Goal: Task Accomplishment & Management: Manage account settings

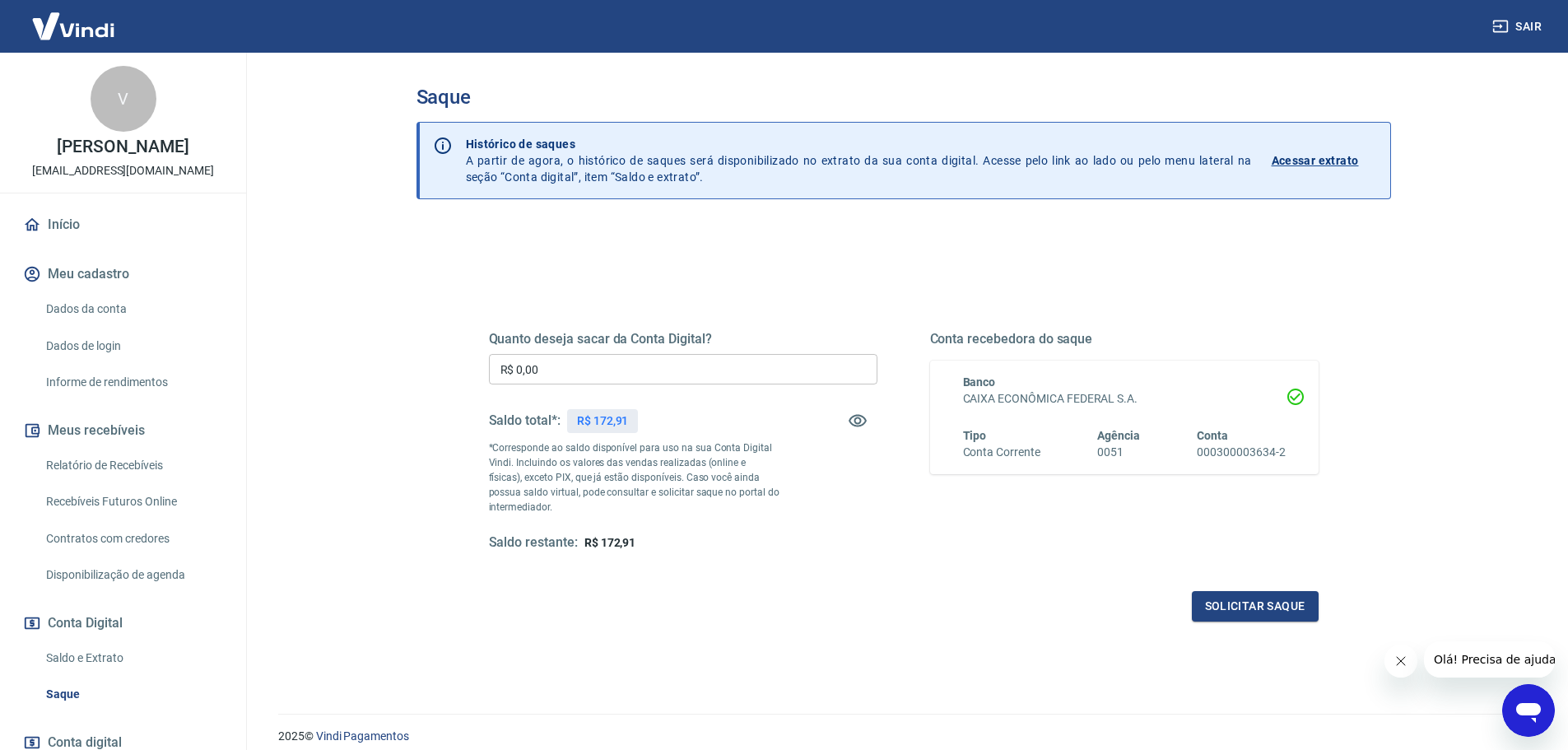
click at [620, 371] on input "R$ 0,00" at bounding box center [683, 369] width 389 height 30
type input "R$ 172,91"
click at [1264, 607] on button "Solicitar saque" at bounding box center [1256, 606] width 127 height 30
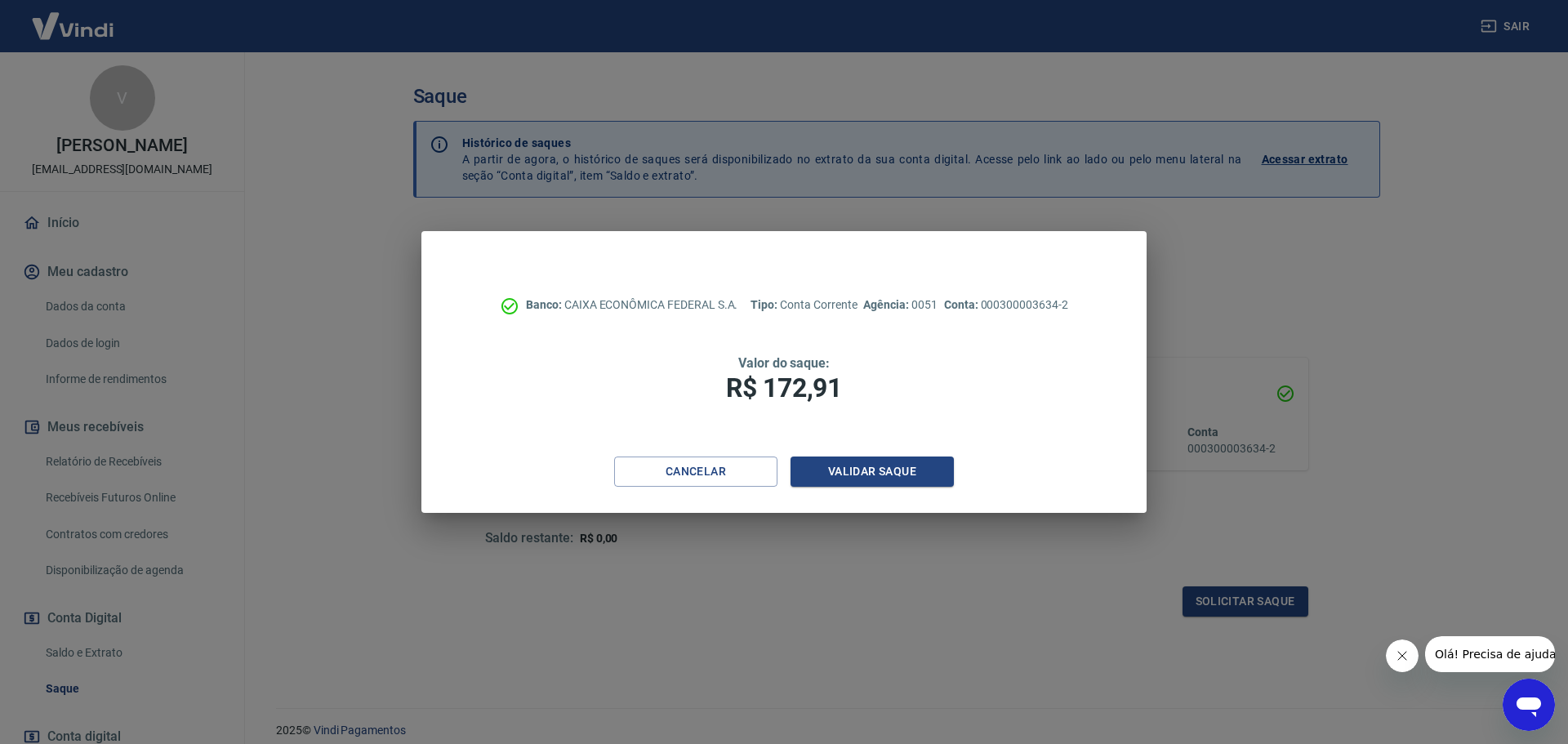
drag, startPoint x: 940, startPoint y: 456, endPoint x: 967, endPoint y: 449, distance: 27.9
click at [947, 456] on div "Banco: CAIXA ECONÔMICA FEDERAL S.A. Tipo: Conta Corrente Agência: 0051 Conta: 0…" at bounding box center [784, 343] width 725 height 225
click at [932, 465] on button "Validar saque" at bounding box center [872, 472] width 163 height 30
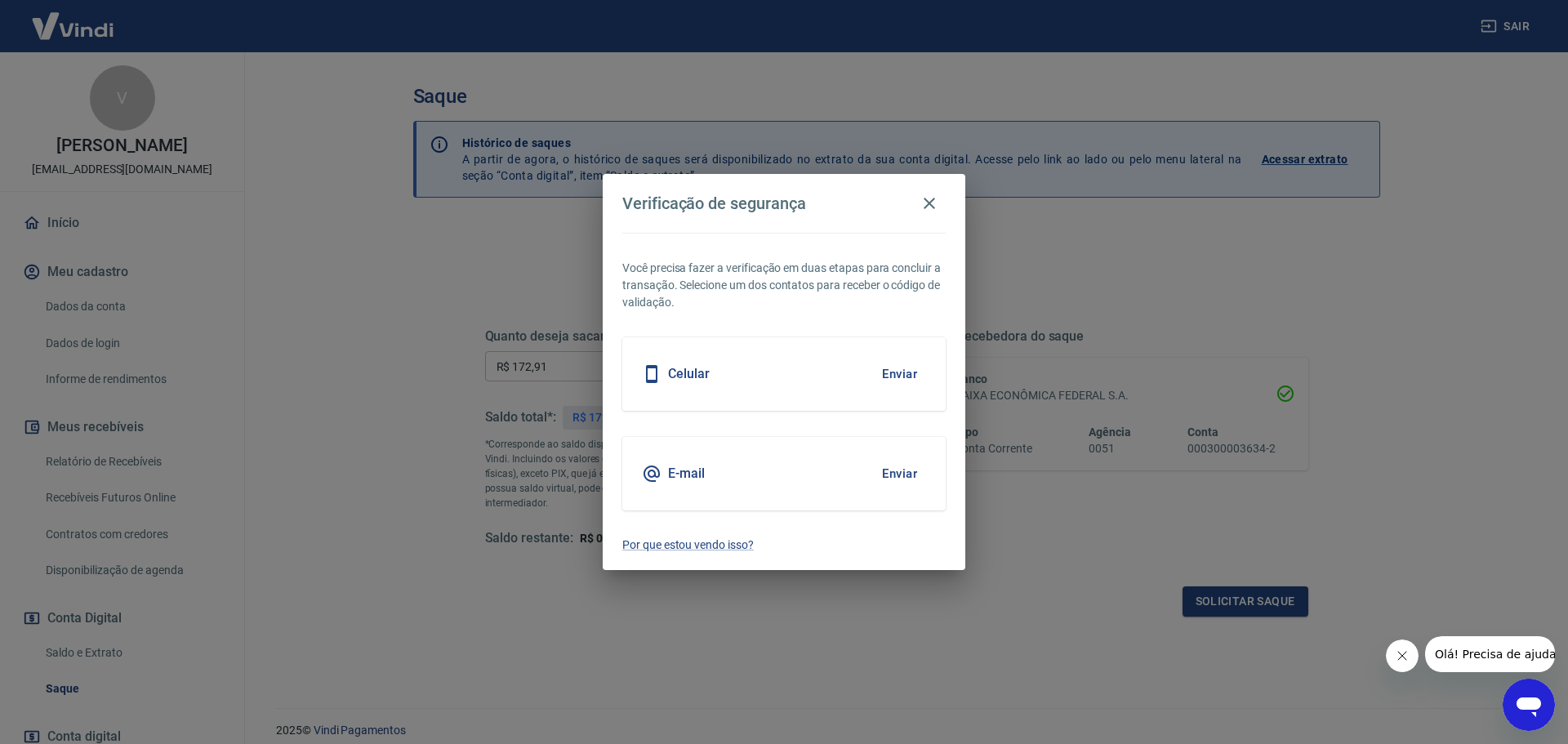
click at [895, 372] on button "Enviar" at bounding box center [899, 374] width 53 height 34
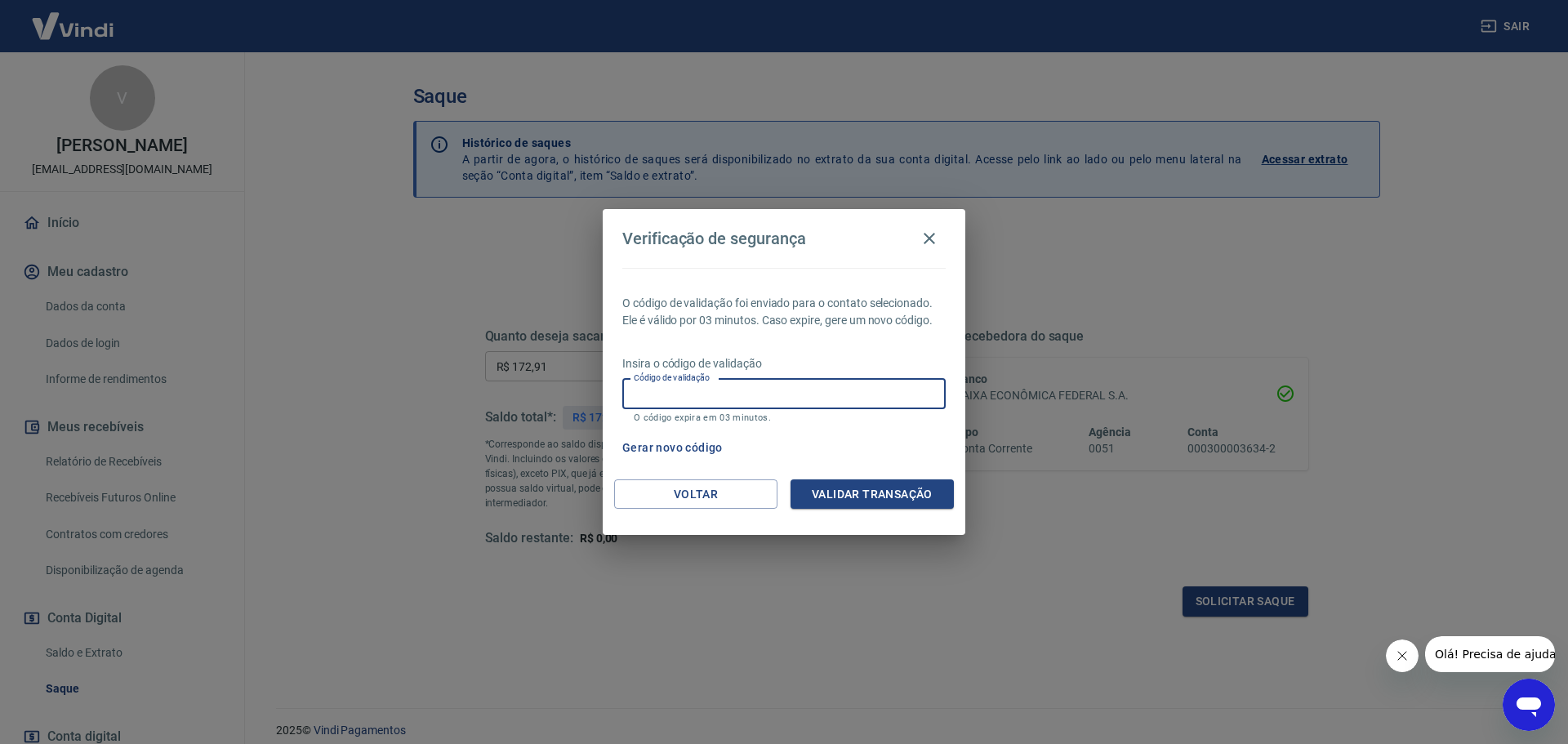
click at [739, 405] on input "Código de validação" at bounding box center [784, 394] width 323 height 30
type input "920224"
click at [884, 476] on div "O código de validação foi enviado para o contato selecionado. Ele é válido por …" at bounding box center [784, 374] width 363 height 212
click at [881, 491] on button "Validar transação" at bounding box center [872, 495] width 163 height 30
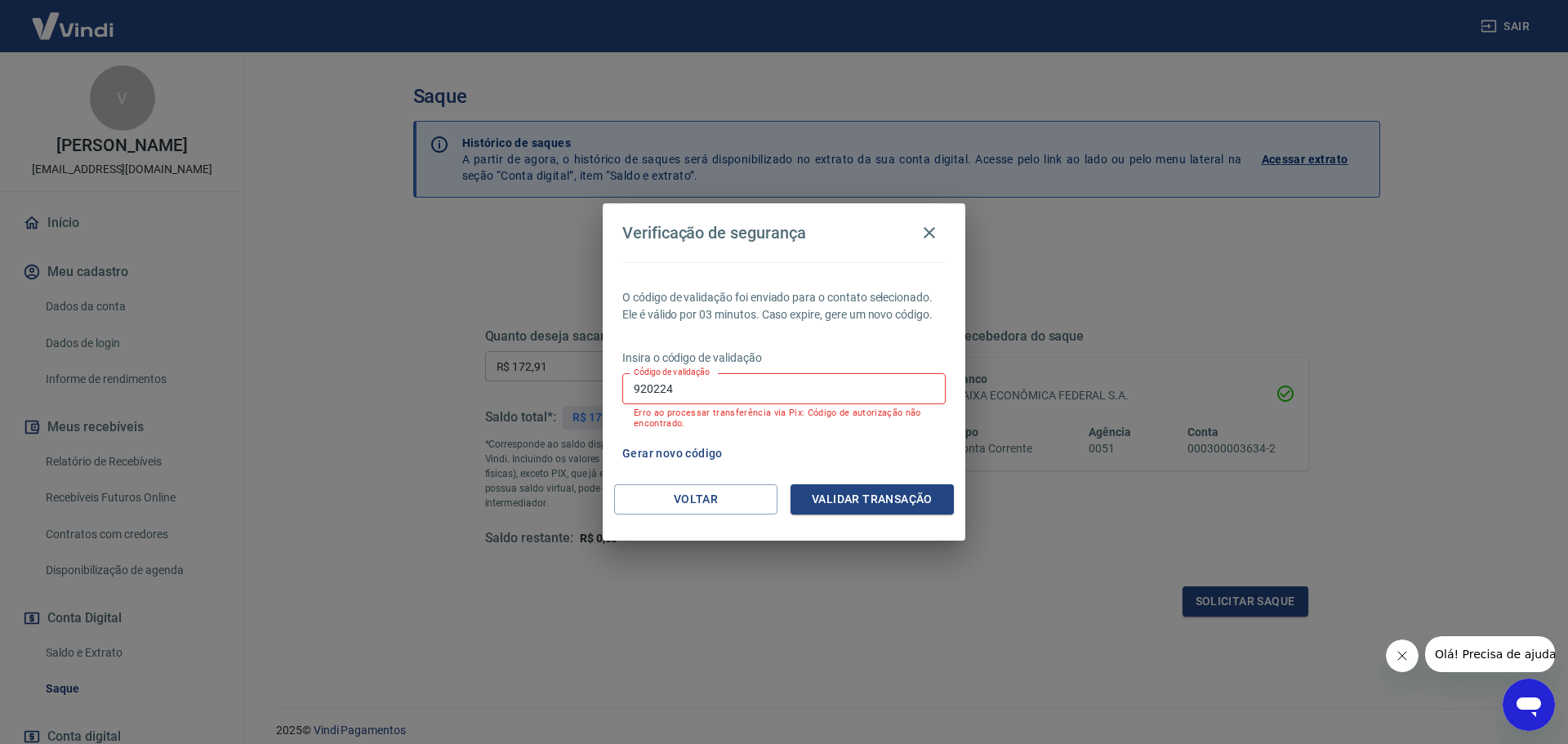
click at [691, 451] on button "Gerar novo código" at bounding box center [672, 453] width 113 height 30
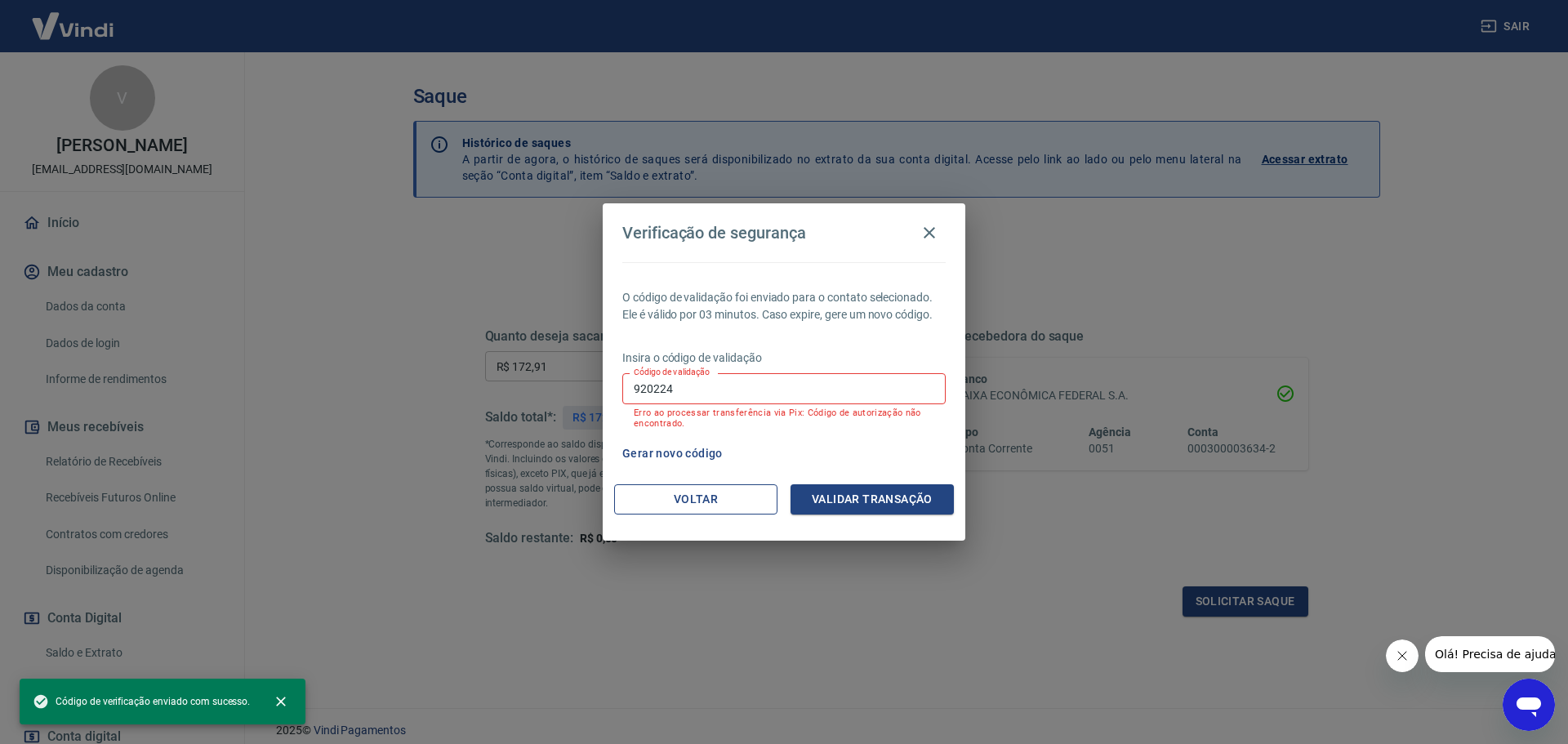
click at [724, 490] on button "Voltar" at bounding box center [695, 500] width 163 height 30
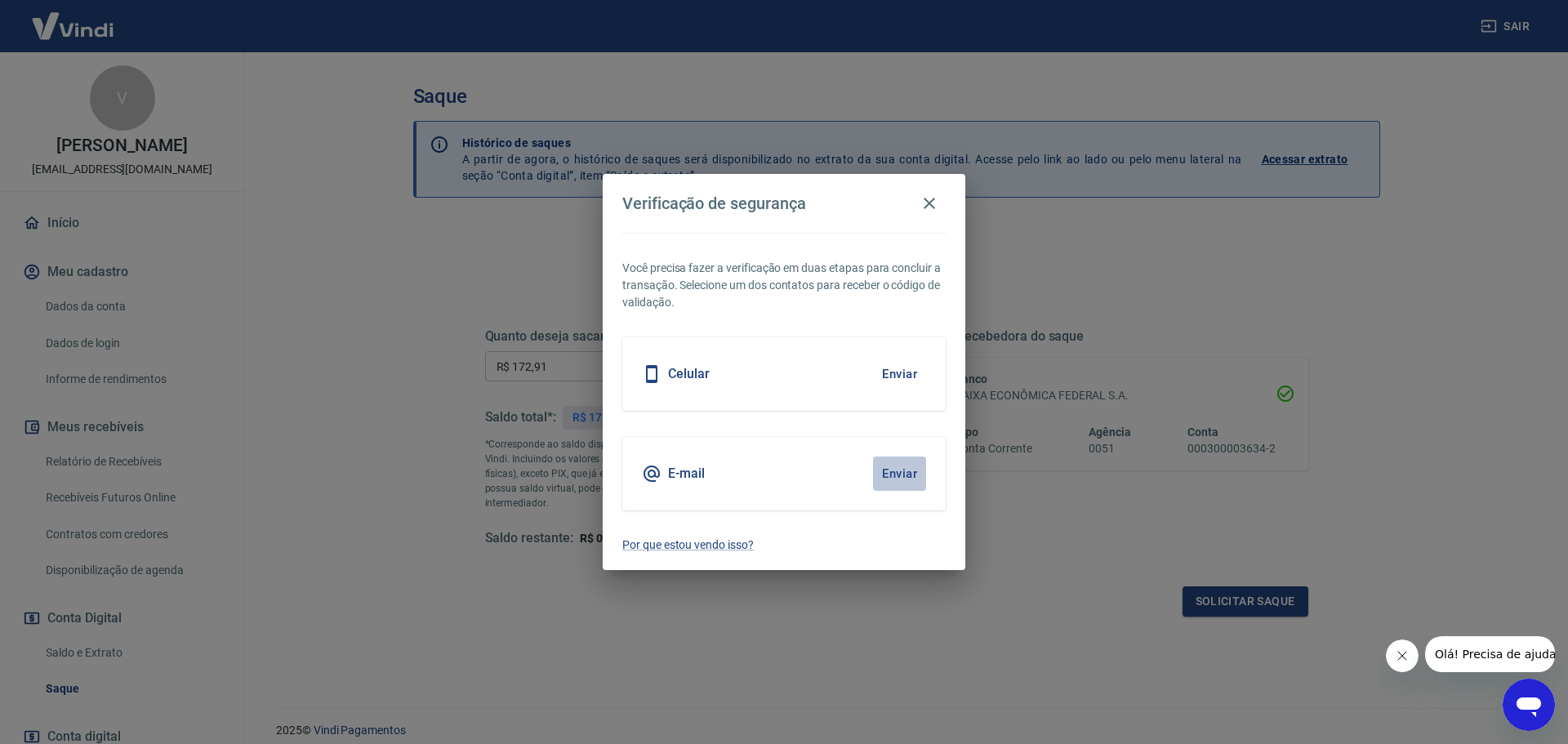
click at [892, 475] on button "Enviar" at bounding box center [899, 474] width 53 height 34
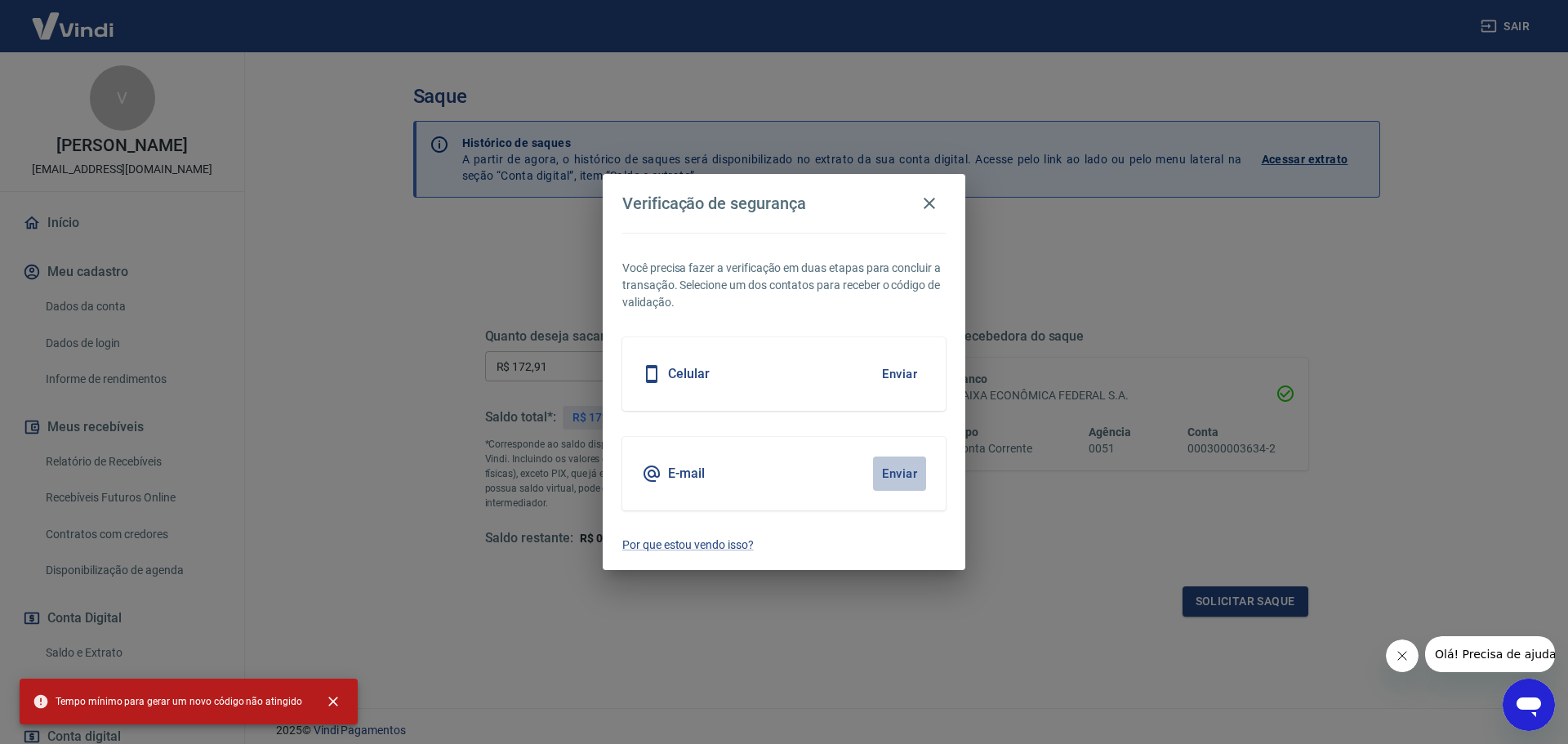
click at [900, 471] on button "Enviar" at bounding box center [899, 474] width 53 height 34
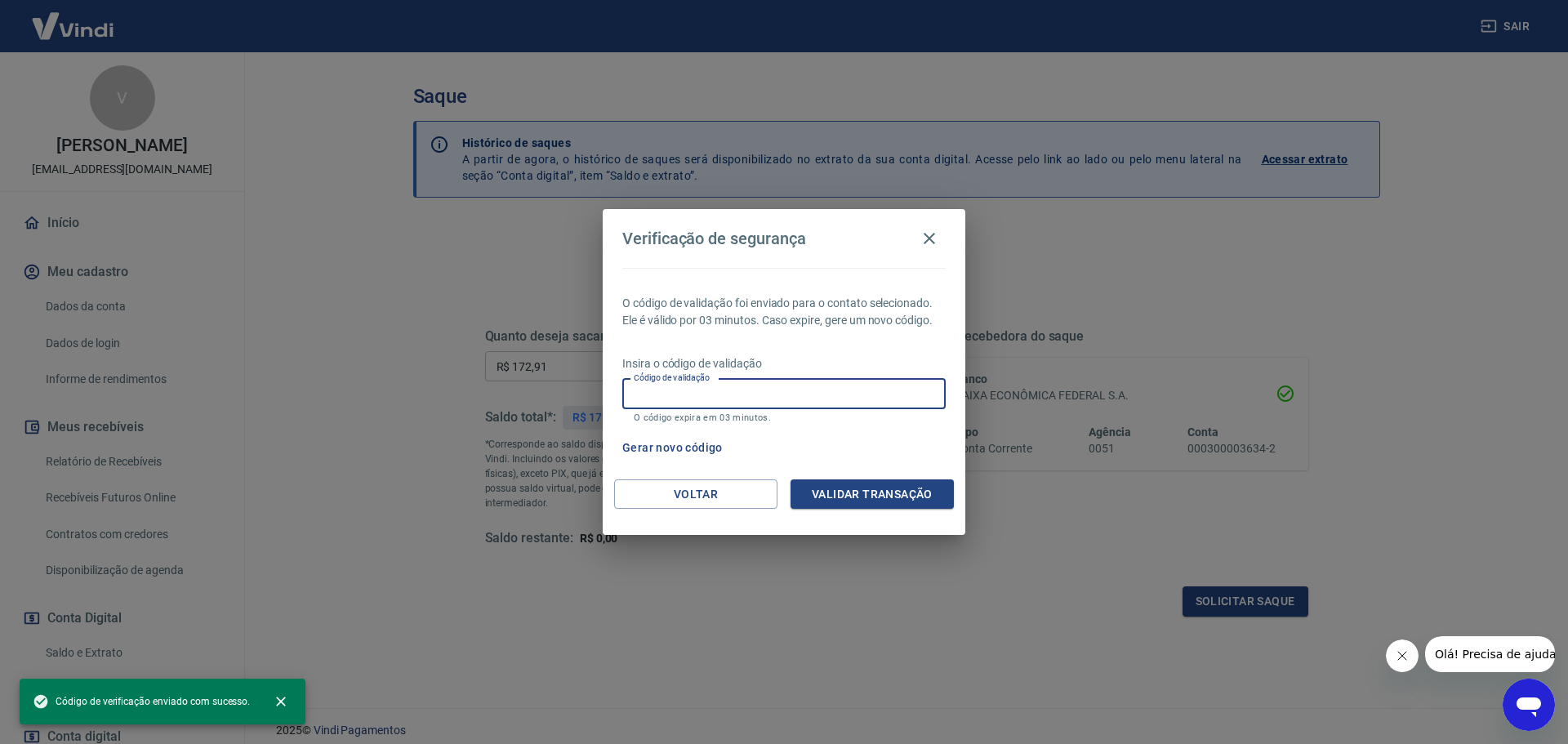
click at [801, 389] on input "Código de validação" at bounding box center [784, 394] width 323 height 30
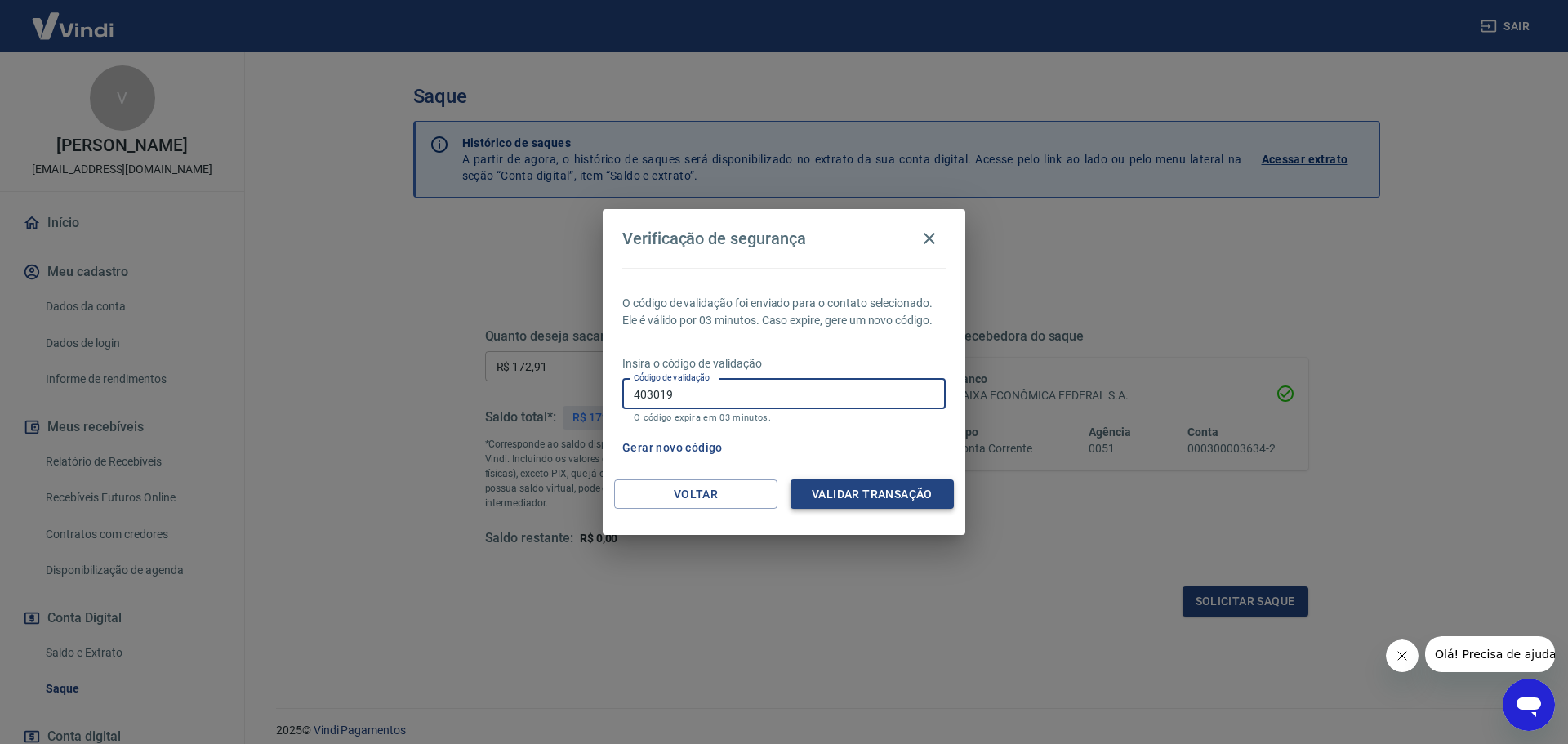
type input "403019"
click at [847, 502] on button "Validar transação" at bounding box center [872, 495] width 163 height 30
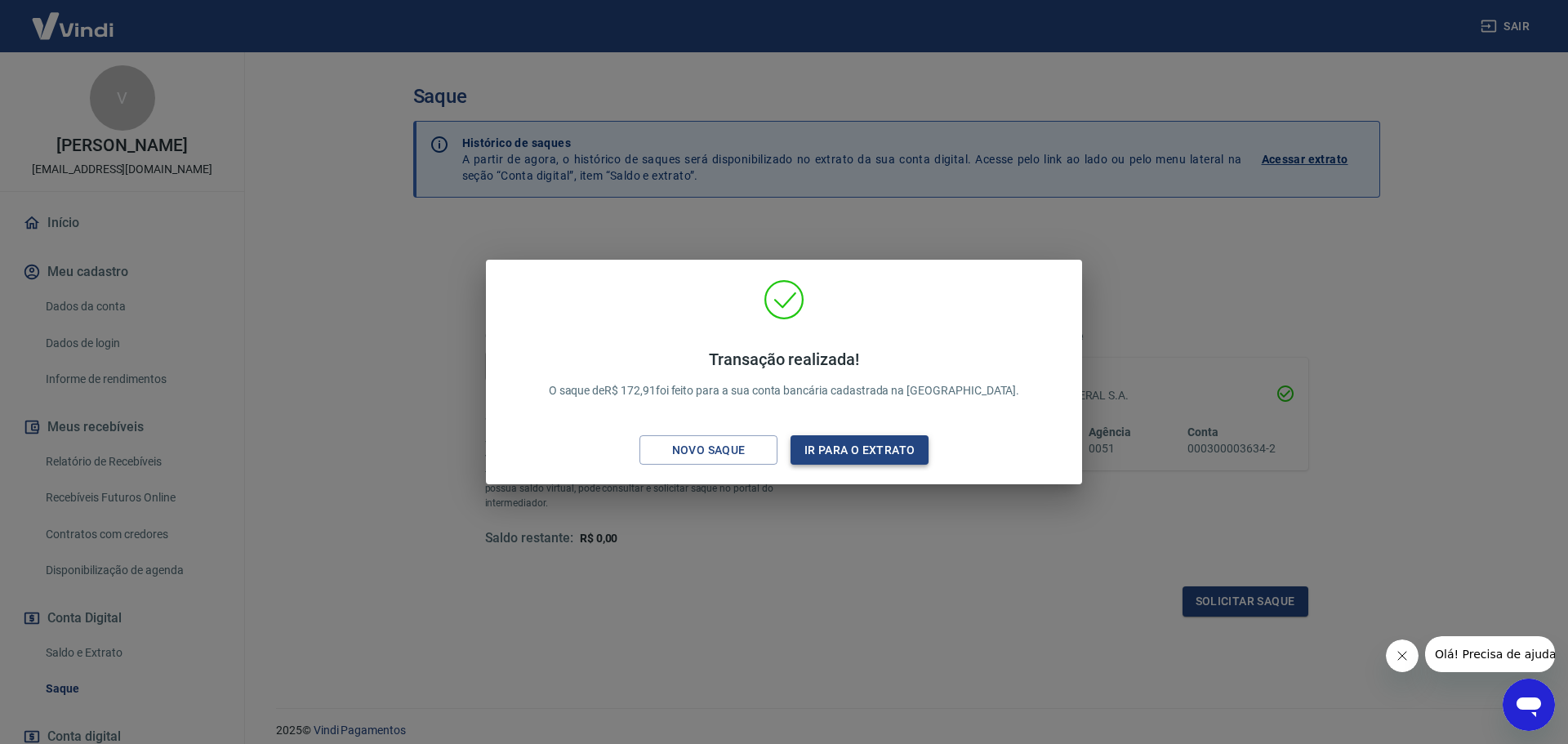
click at [851, 456] on button "Ir para o extrato" at bounding box center [859, 450] width 138 height 30
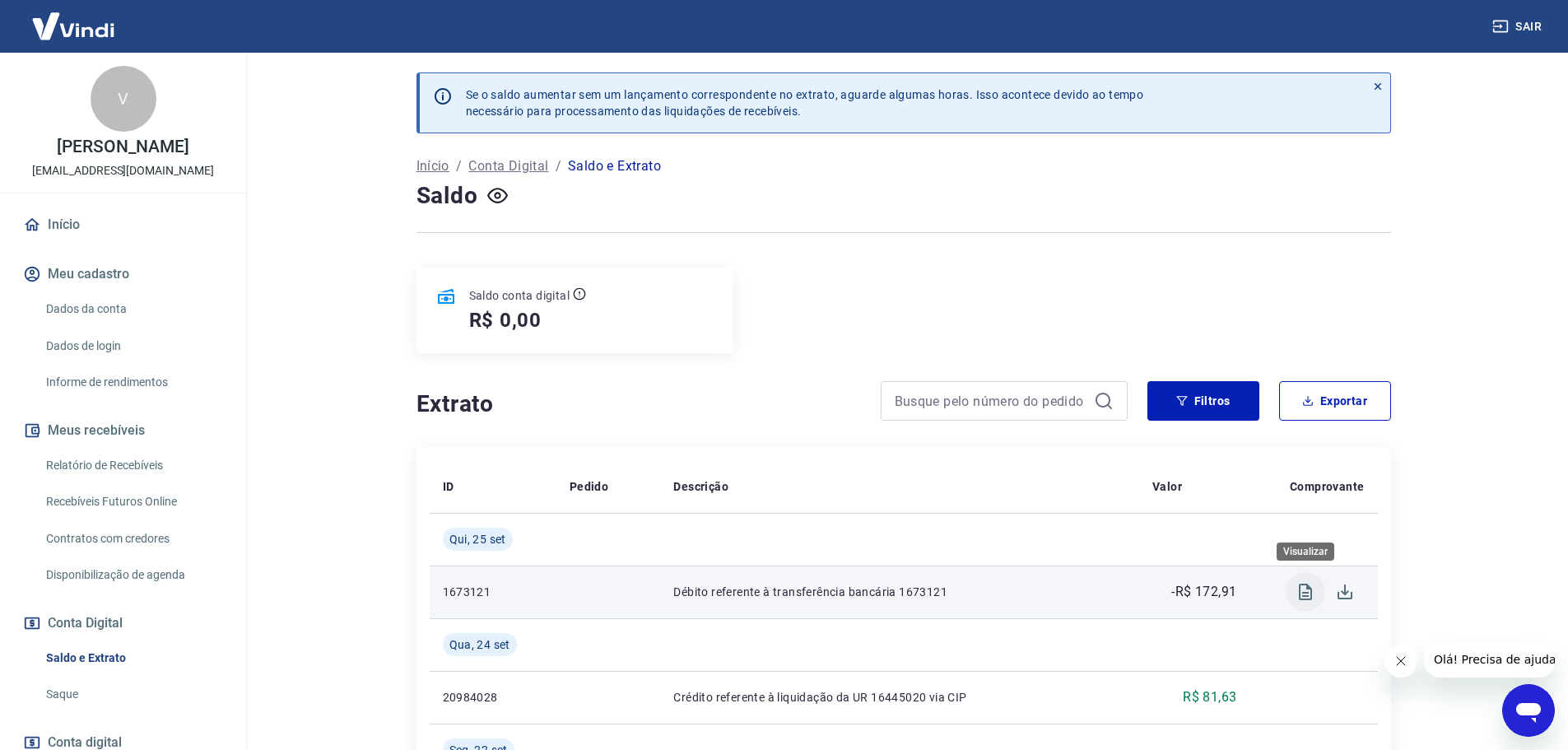
click at [1293, 593] on button "Visualizar" at bounding box center [1306, 592] width 40 height 40
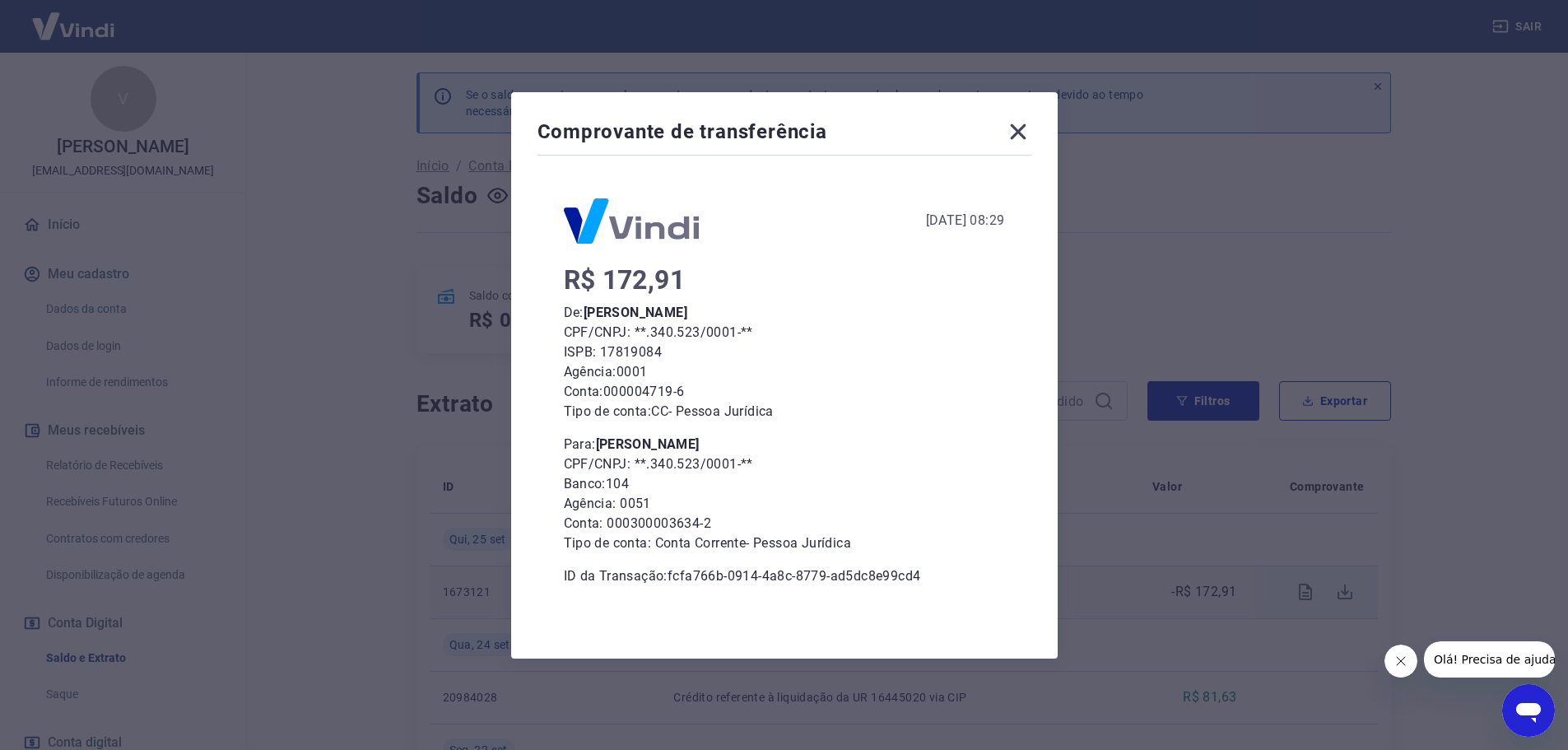
drag, startPoint x: 1167, startPoint y: 153, endPoint x: 1131, endPoint y: 136, distance: 39.8
click at [1168, 153] on div "Comprovante de transferência [DATE] 08:29 R$ 172,91 De: [PERSON_NAME] CPF/CNPJ:…" at bounding box center [784, 375] width 1568 height 750
